Goal: Task Accomplishment & Management: Use online tool/utility

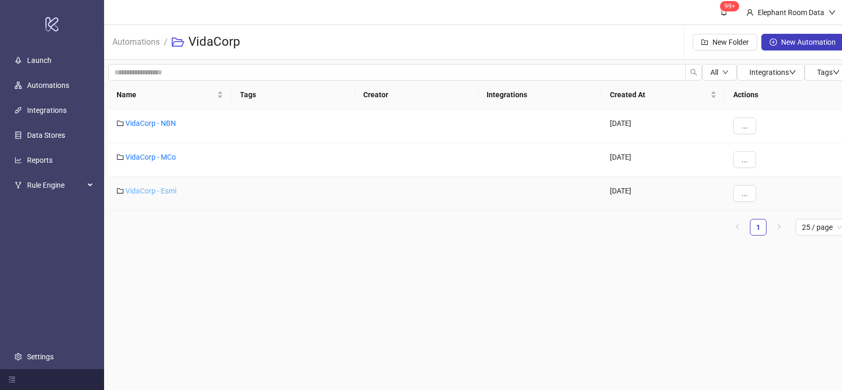
click at [153, 194] on link "VidaCorp - Esmi" at bounding box center [150, 191] width 51 height 8
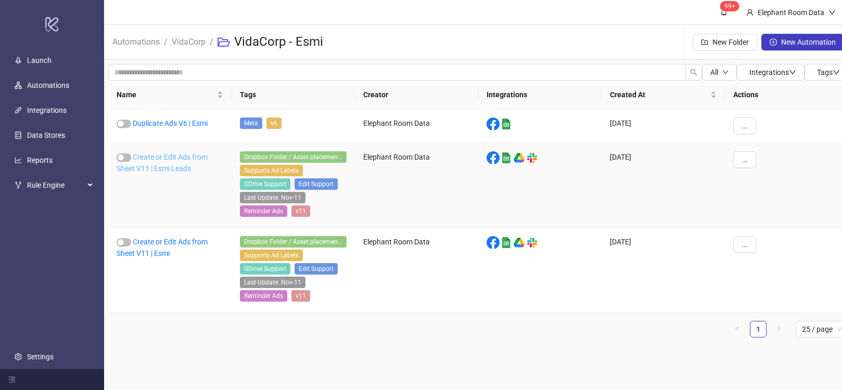
click at [187, 169] on link "Create or Edit Ads from Sheet V11 | Esmi Leads" at bounding box center [162, 163] width 91 height 20
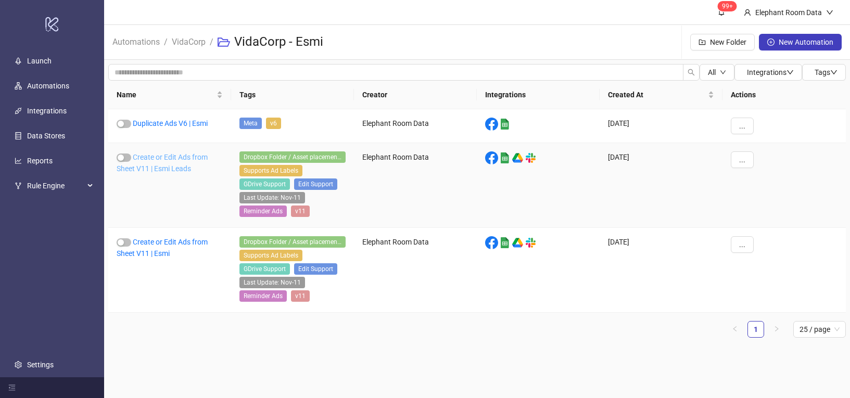
click at [188, 171] on link "Create or Edit Ads from Sheet V11 | Esmi Leads" at bounding box center [162, 163] width 91 height 20
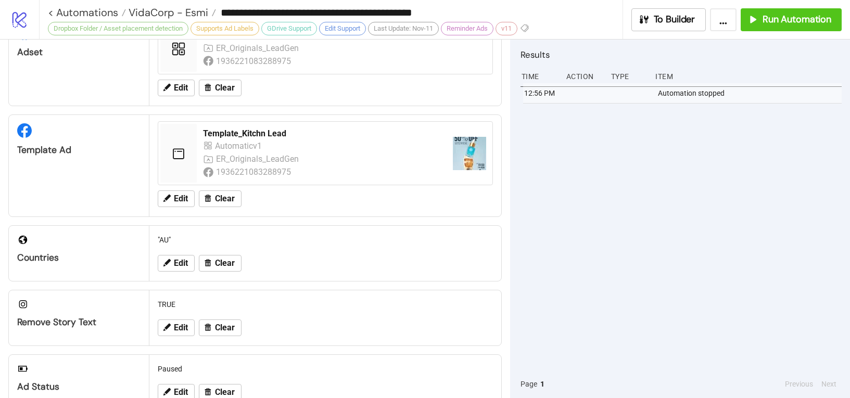
scroll to position [226, 0]
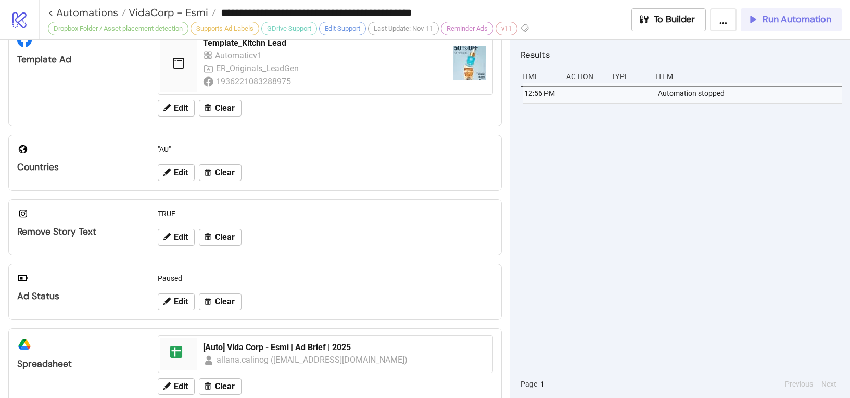
click at [790, 16] on span "Run Automation" at bounding box center [797, 20] width 69 height 12
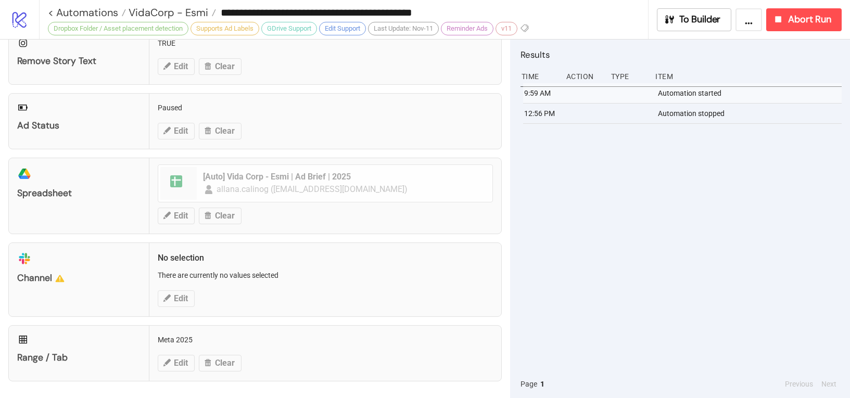
scroll to position [424, 0]
